Goal: Obtain resource: Download file/media

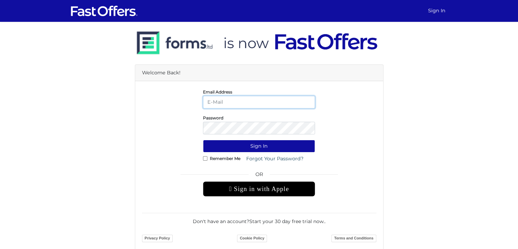
type input "stan.nevolovich@gmail.com"
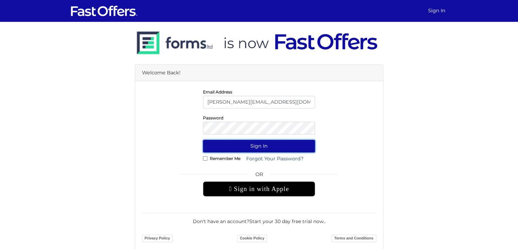
click at [262, 143] on button "Sign In" at bounding box center [259, 146] width 112 height 13
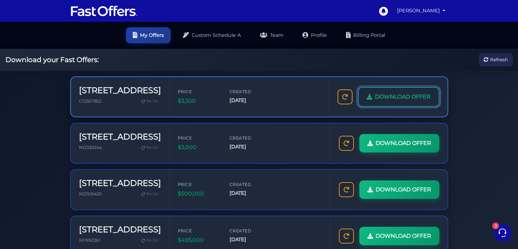
click at [389, 96] on span "DOWNLOAD OFFER" at bounding box center [403, 96] width 56 height 9
